Goal: Find specific page/section: Find specific page/section

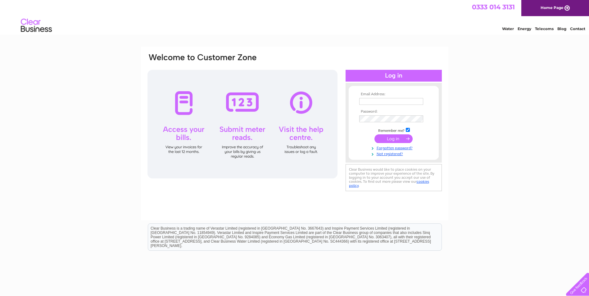
type input "alex.gladiators@outlook.com"
click at [392, 138] on input "submit" at bounding box center [394, 138] width 38 height 9
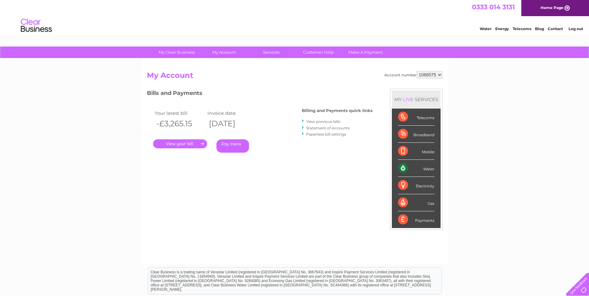
click at [177, 142] on link "." at bounding box center [180, 143] width 54 height 9
